Goal: Task Accomplishment & Management: Complete application form

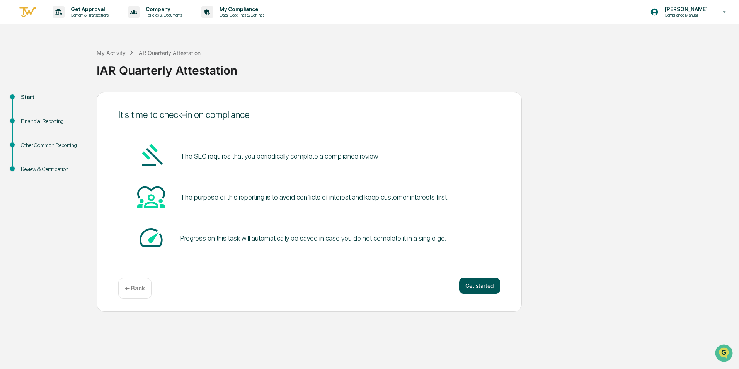
click at [479, 284] on button "Get started" at bounding box center [479, 285] width 41 height 15
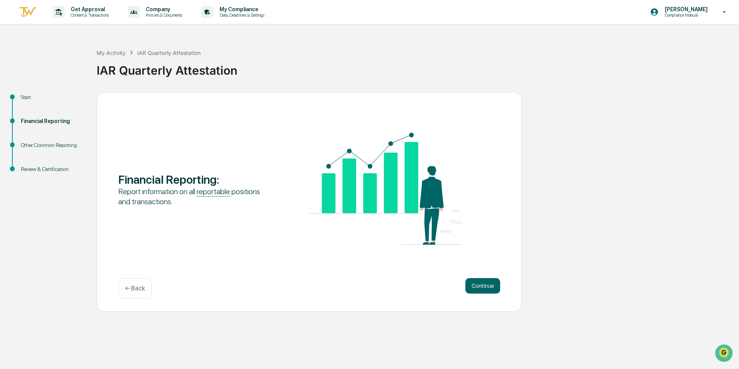
click at [479, 284] on button "Continue" at bounding box center [482, 285] width 35 height 15
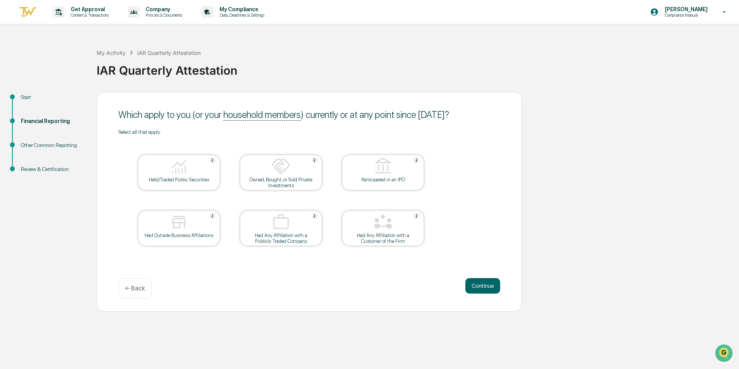
click at [179, 173] on img at bounding box center [179, 166] width 19 height 19
click at [480, 286] on button "Continue" at bounding box center [482, 285] width 35 height 15
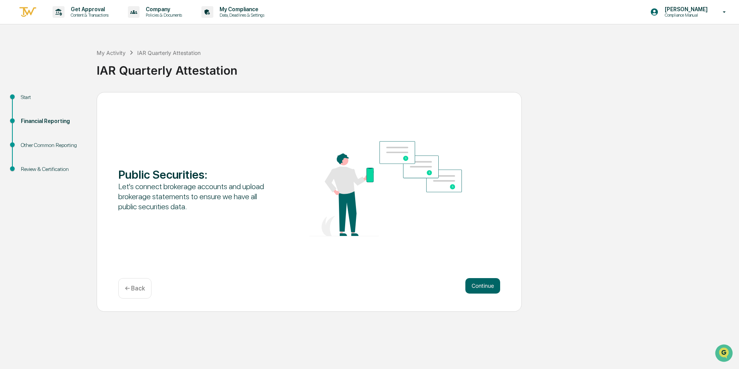
click at [480, 286] on button "Continue" at bounding box center [482, 285] width 35 height 15
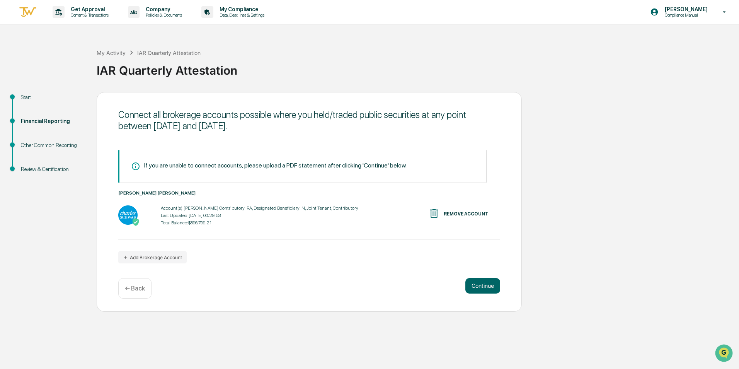
click at [480, 286] on button "Continue" at bounding box center [482, 285] width 35 height 15
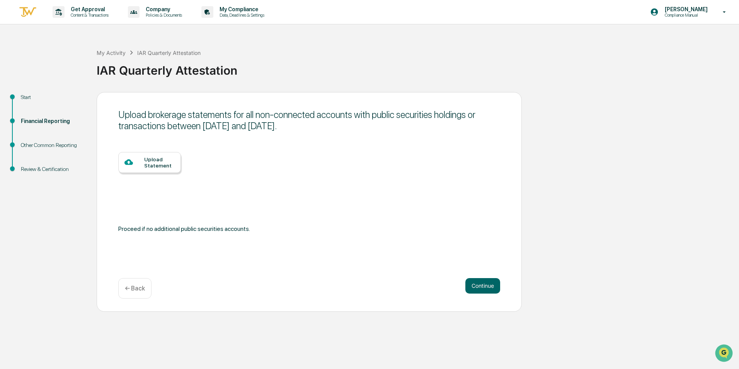
click at [480, 286] on button "Continue" at bounding box center [482, 285] width 35 height 15
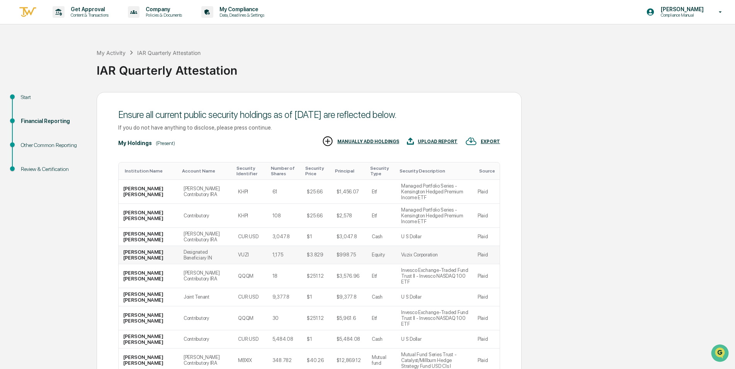
scroll to position [60, 0]
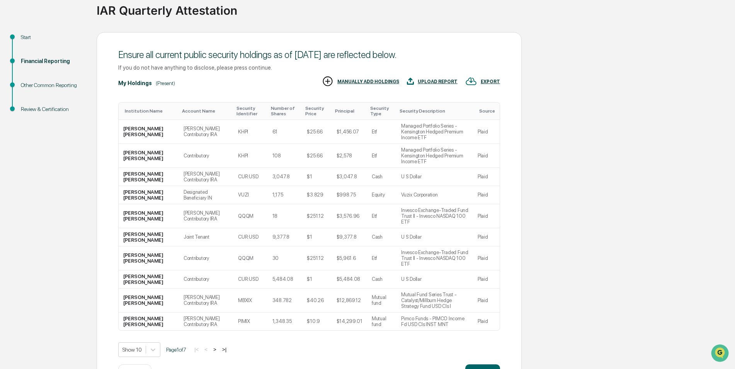
click at [219, 346] on button ">" at bounding box center [215, 349] width 8 height 7
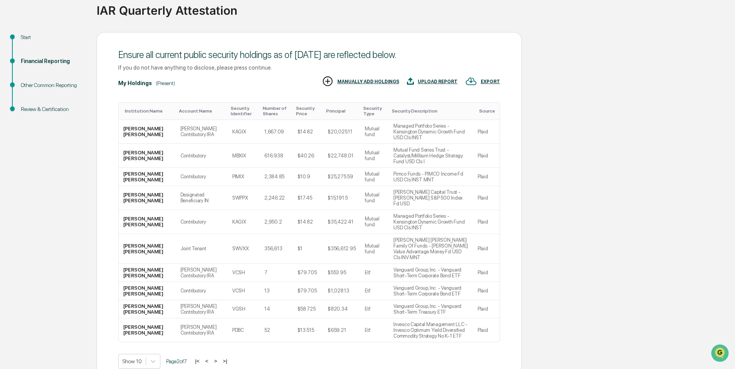
click at [230, 357] on button ">|" at bounding box center [225, 360] width 9 height 7
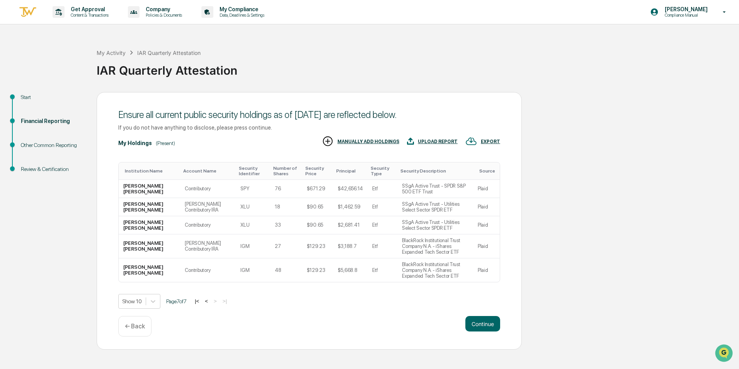
click at [201, 298] on button "|<" at bounding box center [196, 301] width 9 height 7
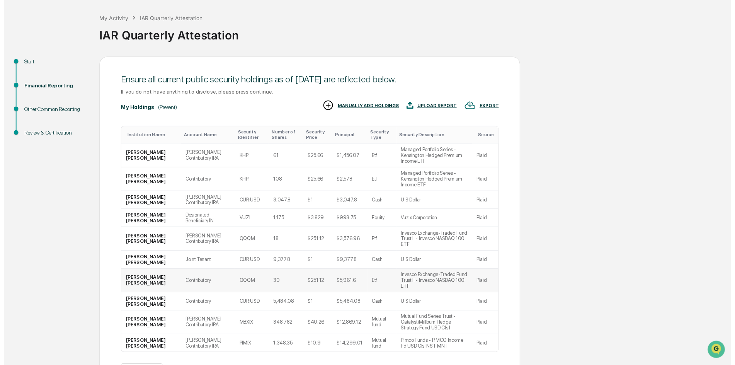
scroll to position [60, 0]
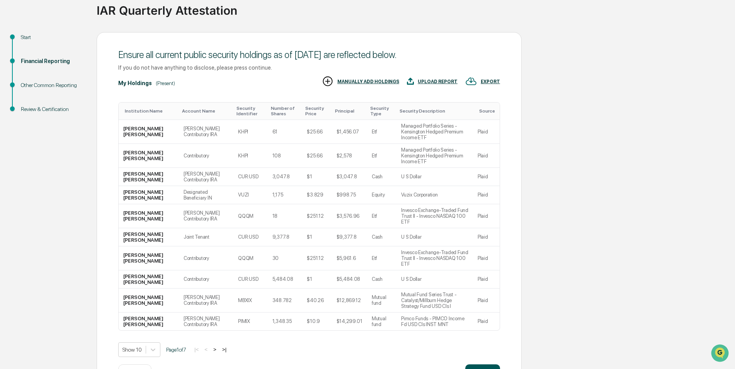
click at [485, 364] on button "Continue" at bounding box center [482, 371] width 35 height 15
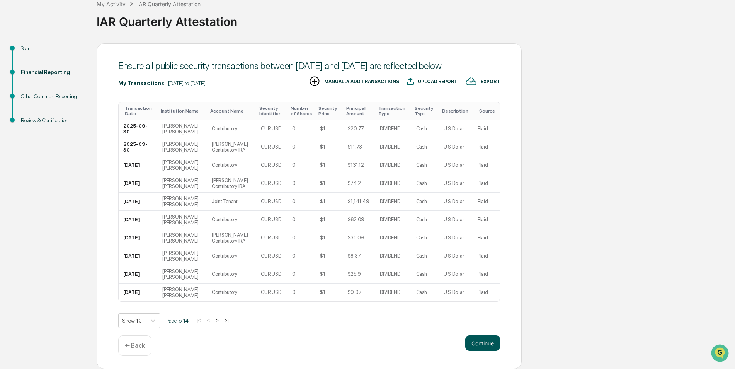
click at [475, 340] on button "Continue" at bounding box center [482, 342] width 35 height 15
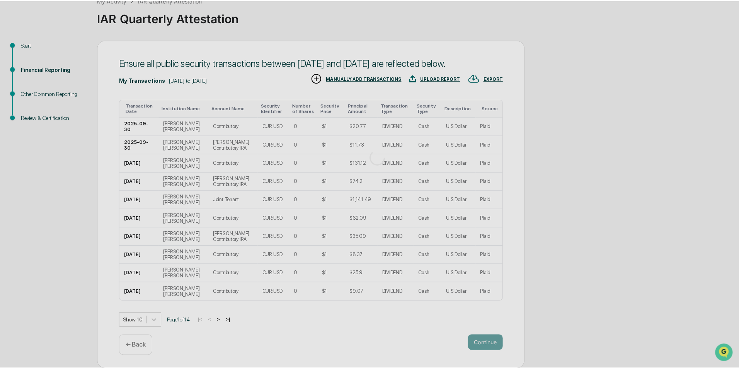
scroll to position [0, 0]
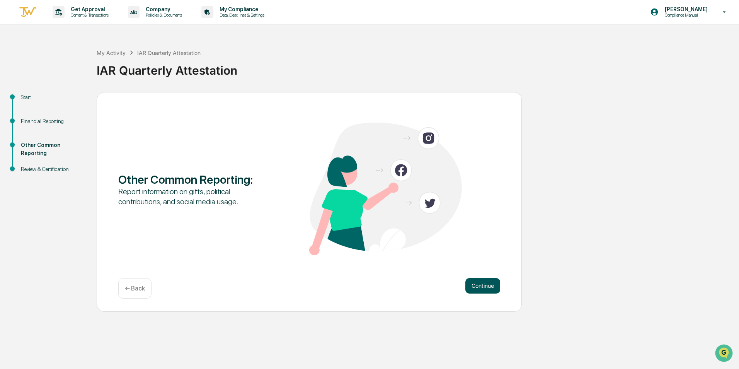
click at [483, 282] on button "Continue" at bounding box center [482, 285] width 35 height 15
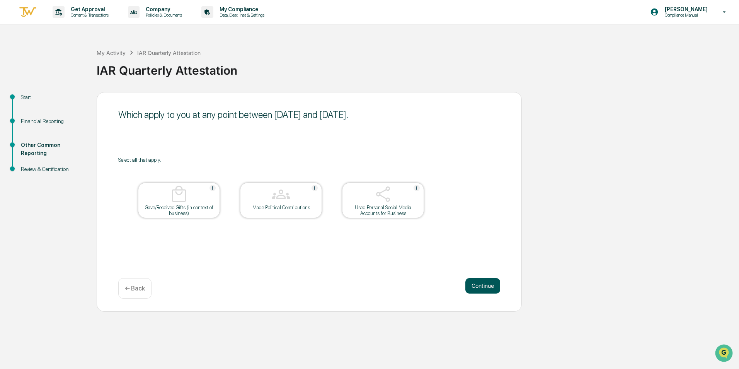
click at [487, 287] on button "Continue" at bounding box center [482, 285] width 35 height 15
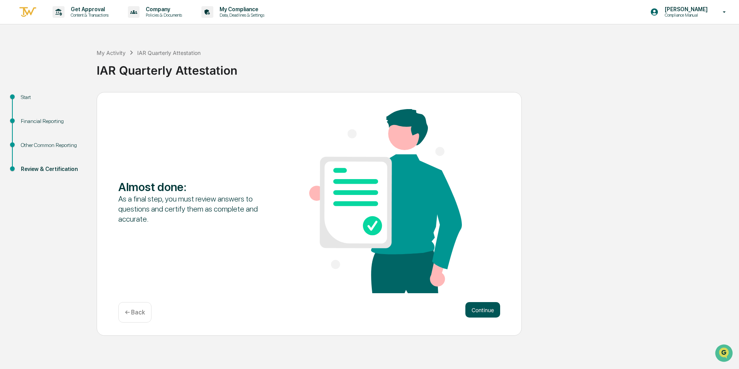
click at [478, 308] on button "Continue" at bounding box center [482, 309] width 35 height 15
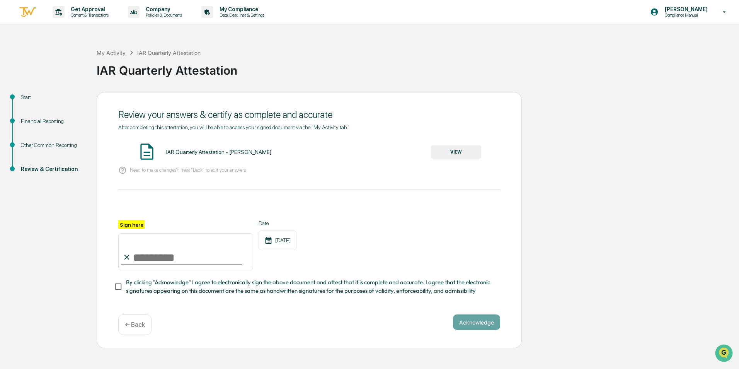
click at [151, 259] on input "Sign here" at bounding box center [185, 251] width 135 height 37
type input "**********"
click at [476, 324] on button "Acknowledge" at bounding box center [476, 321] width 47 height 15
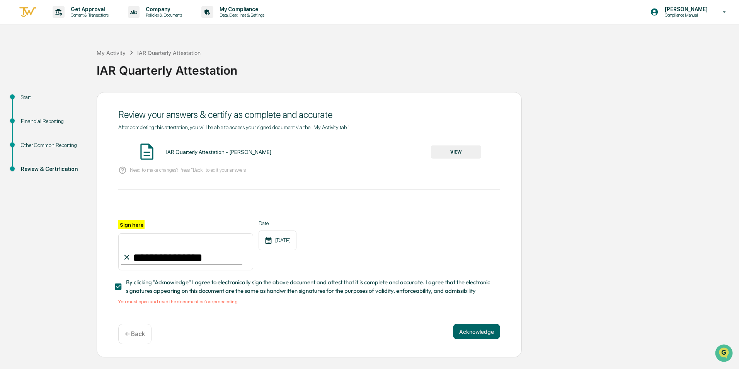
click at [458, 151] on button "VIEW" at bounding box center [456, 151] width 50 height 13
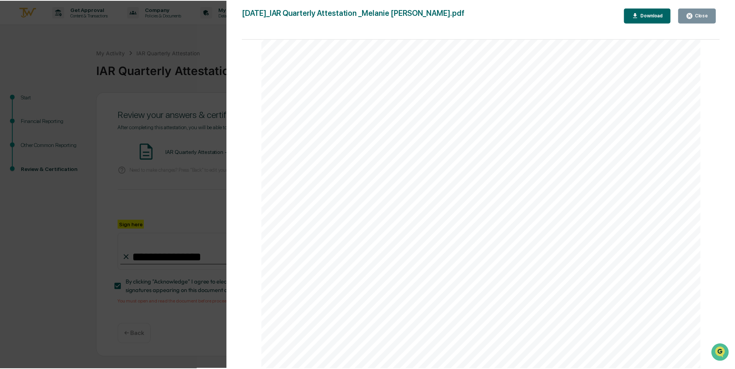
scroll to position [5512, 0]
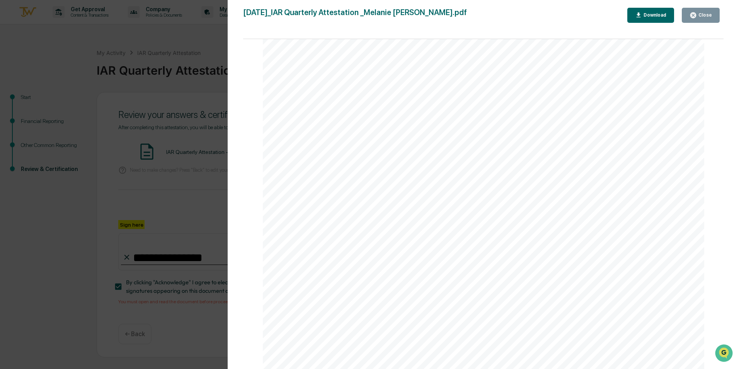
click at [705, 10] on button "Close" at bounding box center [701, 15] width 38 height 15
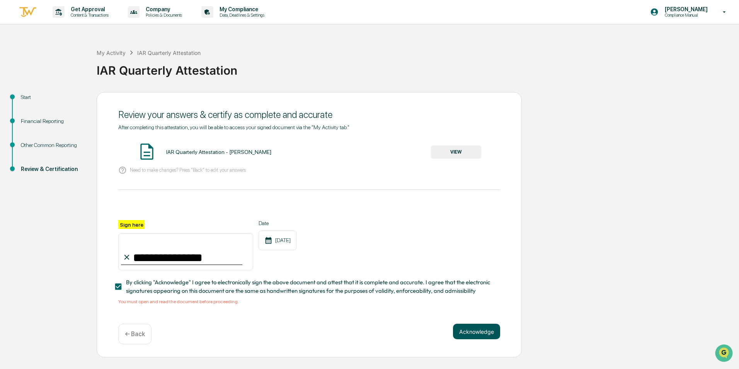
click at [480, 334] on button "Acknowledge" at bounding box center [476, 330] width 47 height 15
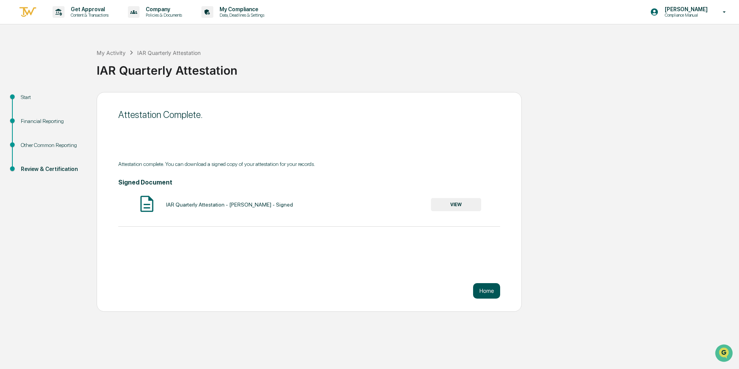
click at [491, 293] on button "Home" at bounding box center [486, 290] width 27 height 15
